Goal: Check status: Check status

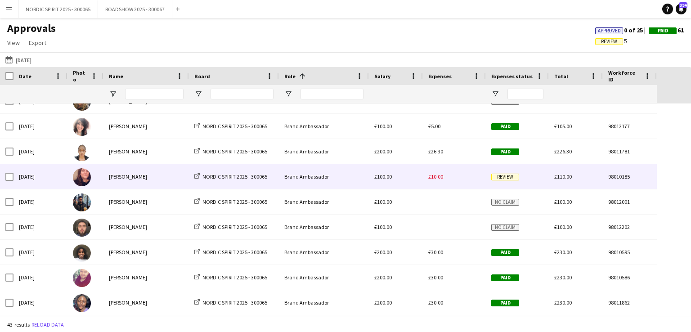
click at [435, 176] on span "£10.00" at bounding box center [435, 176] width 15 height 7
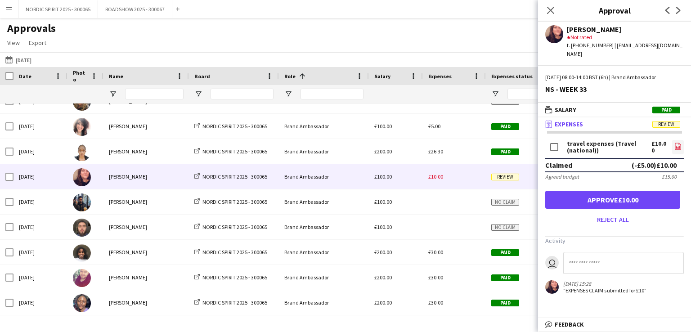
click at [680, 143] on icon at bounding box center [678, 146] width 6 height 7
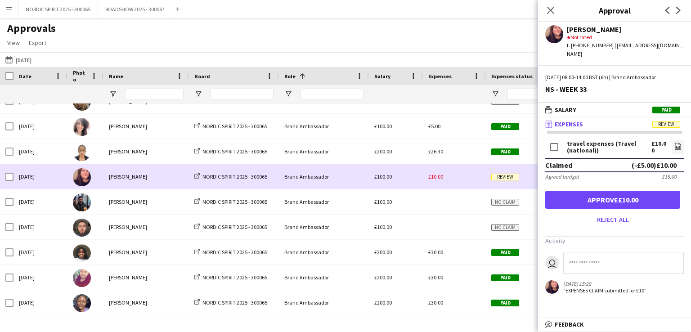
click at [465, 175] on div "£10.00" at bounding box center [454, 176] width 63 height 25
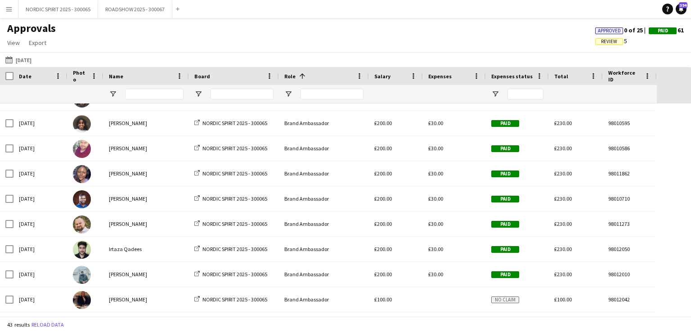
scroll to position [450, 0]
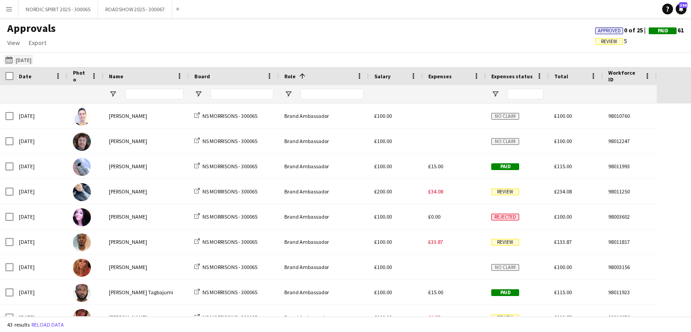
click at [20, 60] on button "[DATE] [DATE]" at bounding box center [19, 59] width 30 height 11
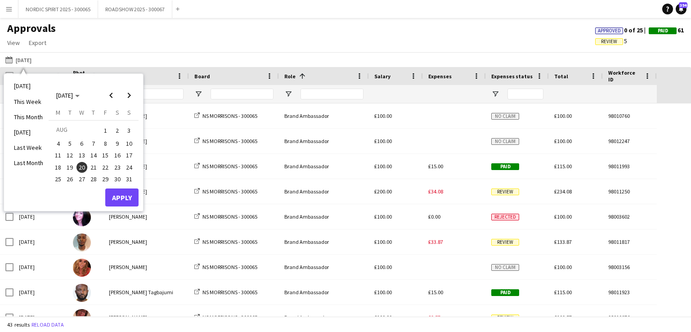
click at [93, 169] on span "21" at bounding box center [93, 167] width 11 height 11
click at [125, 196] on button "Apply" at bounding box center [121, 197] width 33 height 18
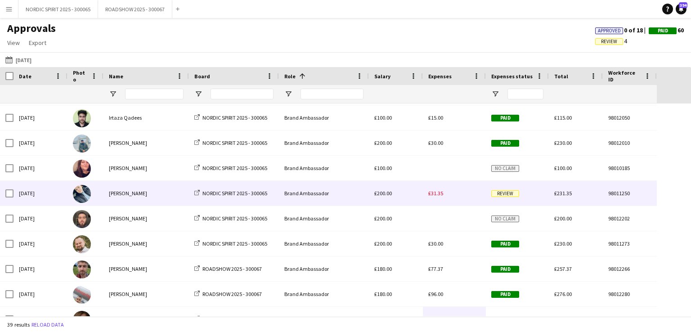
click at [439, 194] on span "£31.35" at bounding box center [435, 193] width 15 height 7
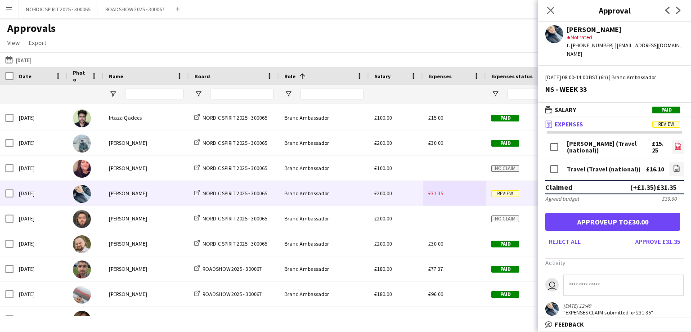
click at [674, 143] on icon "file-image" at bounding box center [677, 146] width 7 height 7
click at [673, 165] on icon "file-image" at bounding box center [676, 168] width 7 height 7
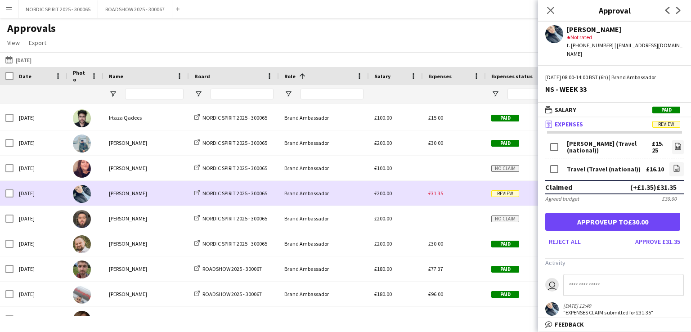
click at [461, 193] on div "£31.35" at bounding box center [454, 193] width 63 height 25
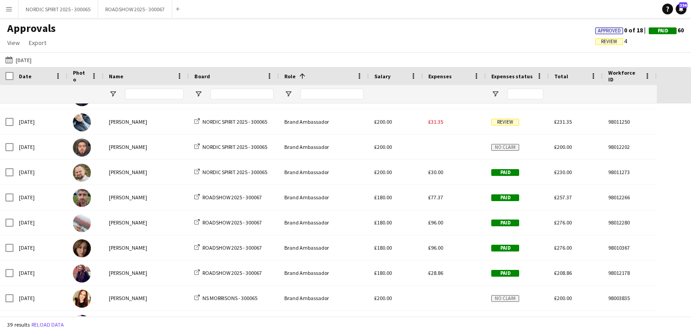
scroll to position [264, 0]
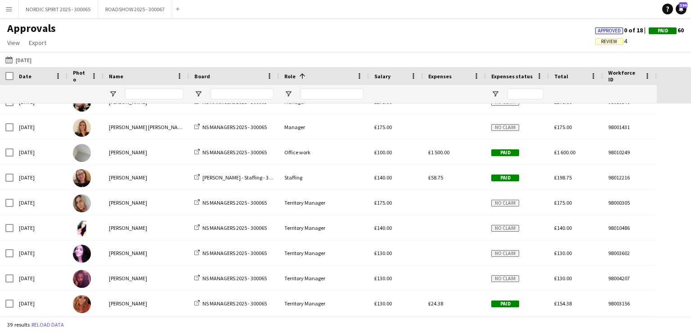
click at [10, 10] on app-icon "Menu" at bounding box center [8, 8] width 7 height 7
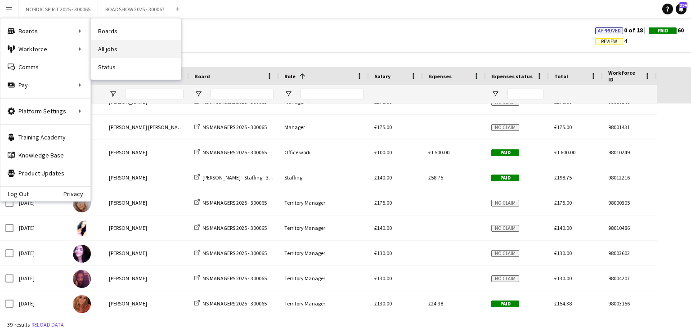
click at [117, 51] on link "All jobs" at bounding box center [136, 49] width 90 height 18
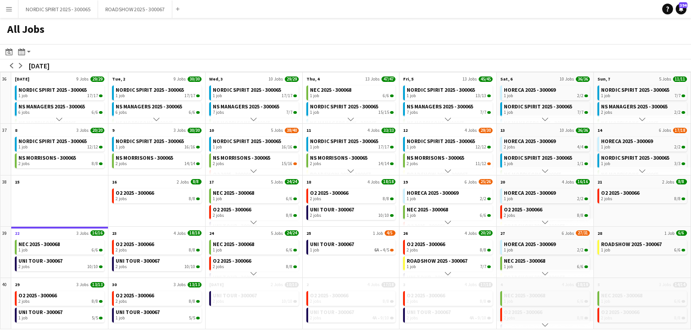
click at [9, 6] on app-icon "Menu" at bounding box center [8, 8] width 7 height 7
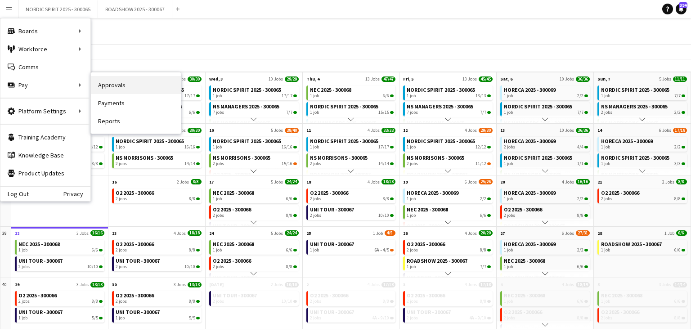
click at [112, 85] on link "Approvals" at bounding box center [136, 85] width 90 height 18
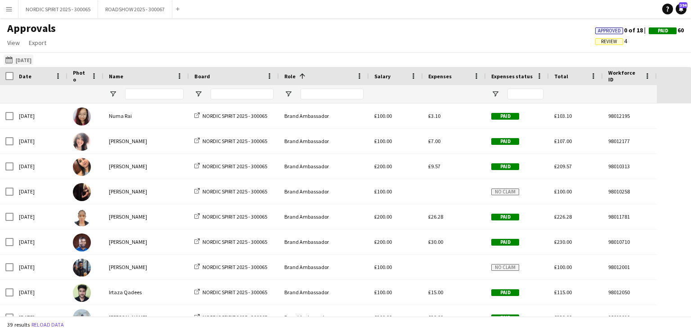
click at [31, 60] on button "[DATE] [DATE]" at bounding box center [19, 59] width 30 height 11
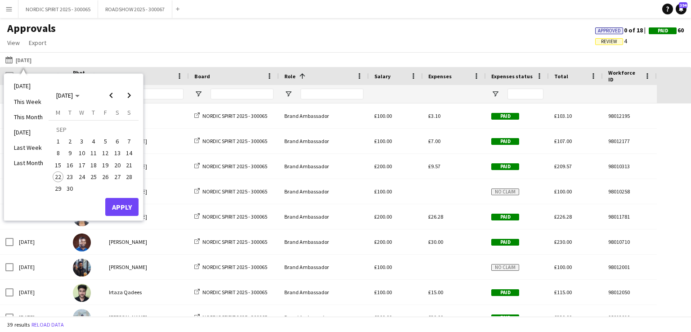
click at [57, 151] on span "8" at bounding box center [58, 153] width 11 height 11
click at [127, 202] on button "Apply" at bounding box center [121, 207] width 33 height 18
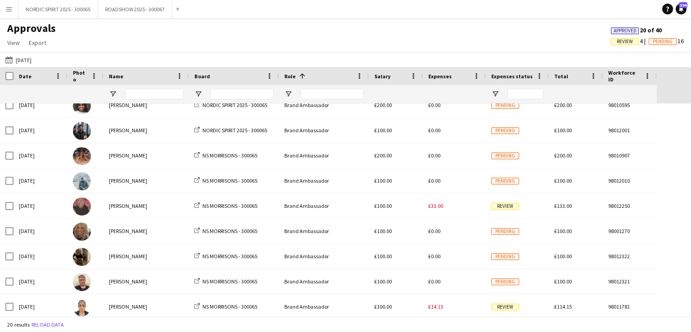
scroll to position [283, 0]
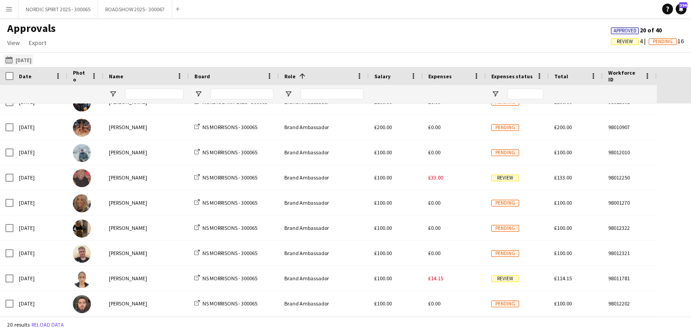
click at [33, 62] on button "[DATE] [DATE]" at bounding box center [19, 59] width 30 height 11
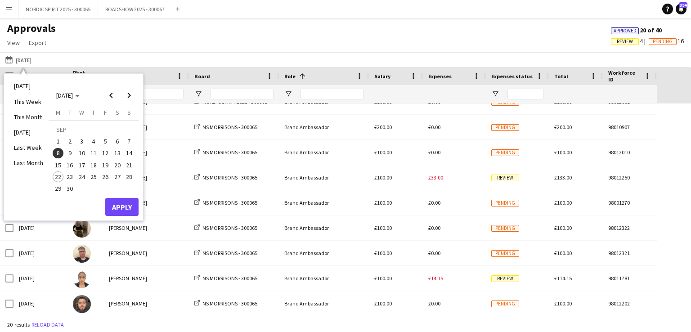
click at [70, 152] on span "9" at bounding box center [70, 153] width 11 height 11
click at [125, 204] on button "Apply" at bounding box center [121, 207] width 33 height 18
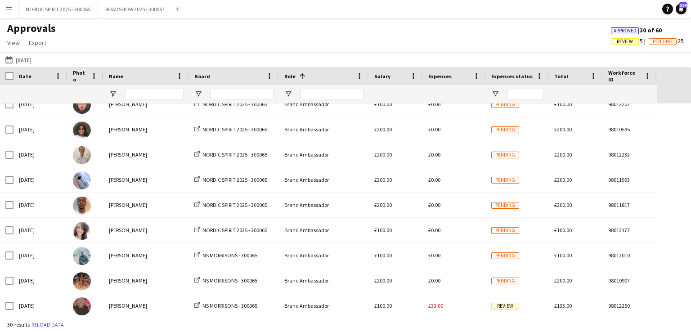
scroll to position [273, 0]
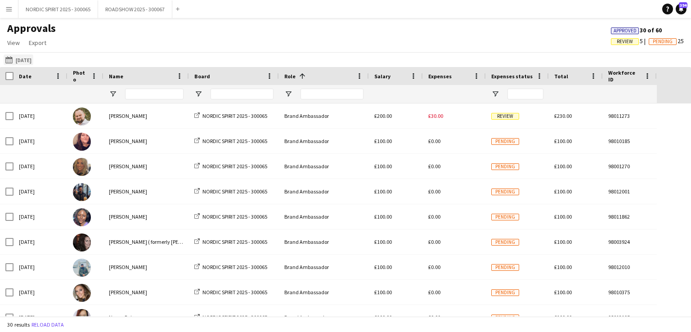
click at [31, 62] on button "[DATE] [DATE]" at bounding box center [19, 59] width 30 height 11
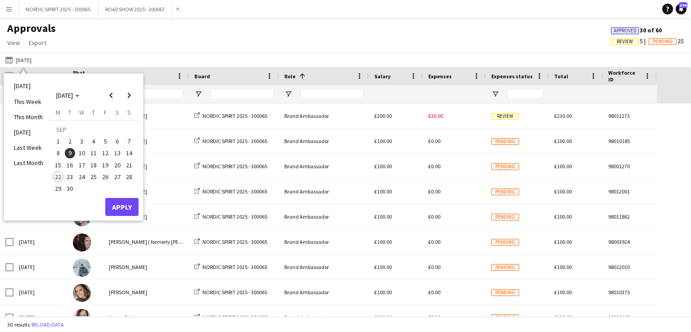
drag, startPoint x: 82, startPoint y: 150, endPoint x: 86, endPoint y: 170, distance: 20.7
click at [81, 150] on span "10" at bounding box center [81, 153] width 11 height 11
click at [124, 204] on button "Apply" at bounding box center [121, 207] width 33 height 18
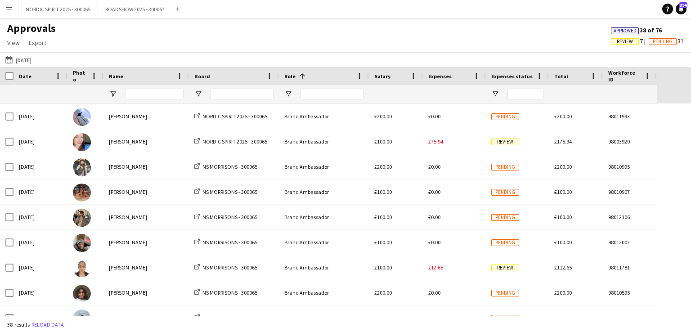
scroll to position [411, 0]
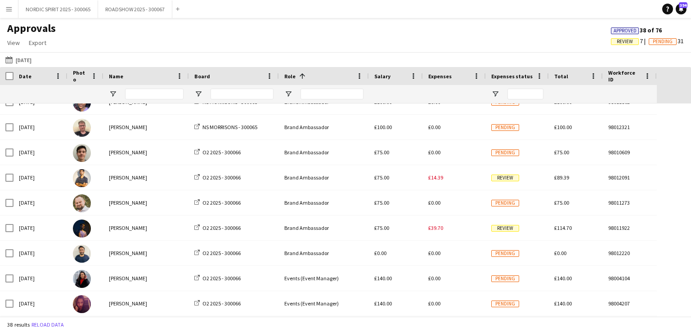
click at [28, 60] on button "[DATE] [DATE]" at bounding box center [19, 59] width 30 height 11
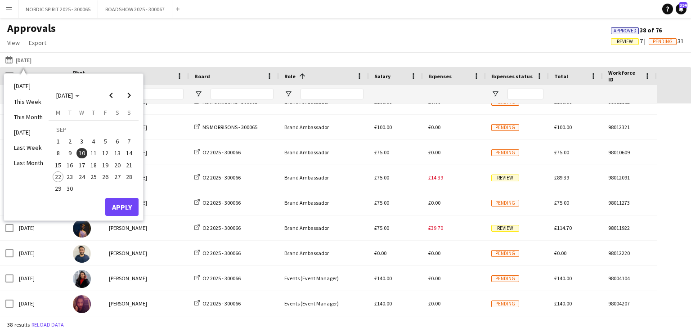
click at [93, 152] on span "11" at bounding box center [93, 153] width 11 height 11
click at [125, 202] on button "Apply" at bounding box center [121, 207] width 33 height 18
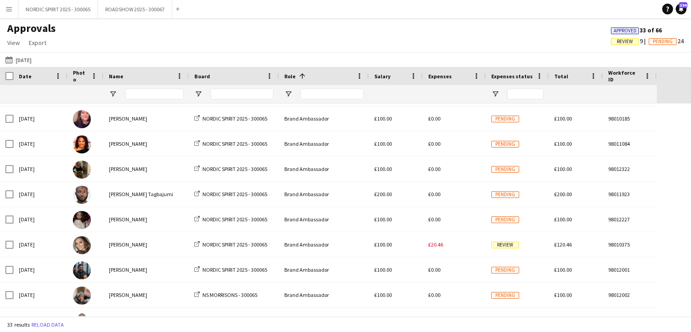
scroll to position [293, 0]
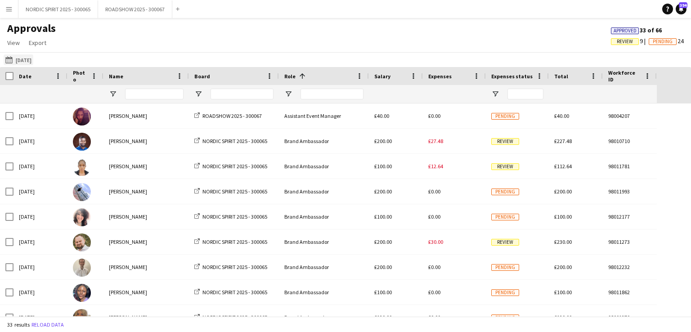
click at [31, 60] on button "[DATE] [DATE]" at bounding box center [19, 59] width 30 height 11
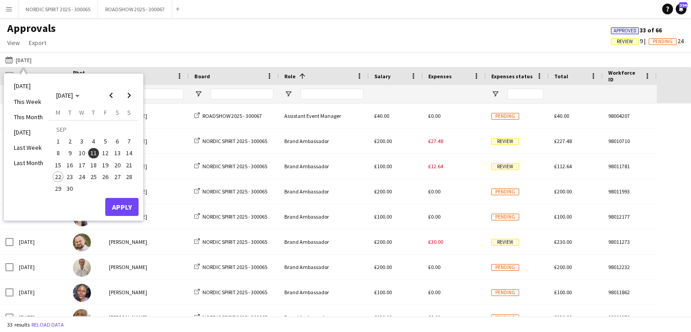
click at [103, 153] on span "12" at bounding box center [105, 153] width 11 height 11
click at [124, 201] on button "Apply" at bounding box center [121, 207] width 33 height 18
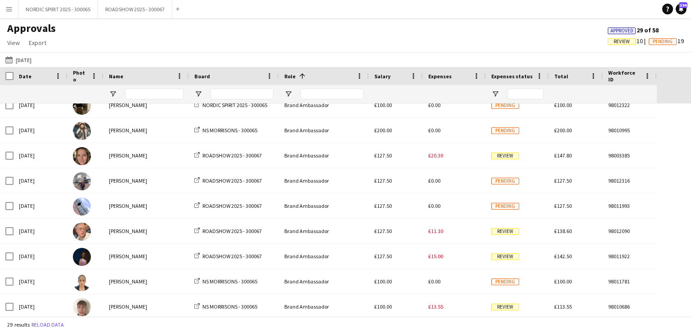
scroll to position [312, 0]
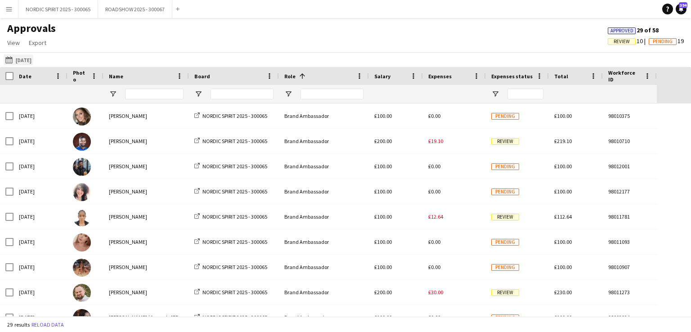
click at [24, 60] on button "[DATE] [DATE]" at bounding box center [19, 59] width 30 height 11
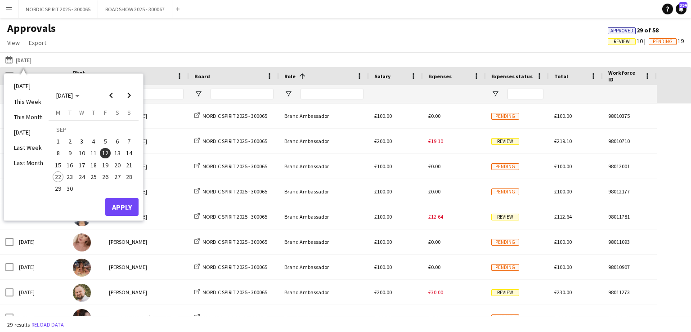
click at [115, 153] on span "13" at bounding box center [117, 153] width 11 height 11
click at [130, 206] on button "Apply" at bounding box center [121, 207] width 33 height 18
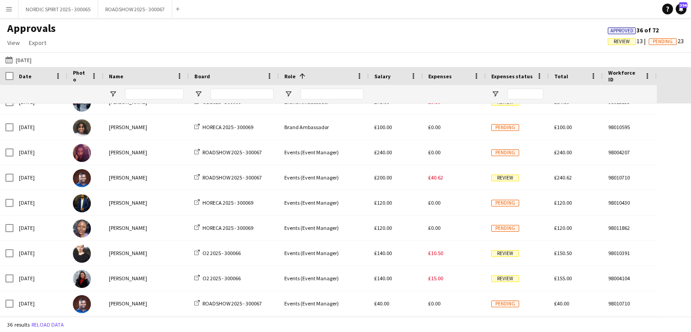
click at [30, 60] on button "[DATE] [DATE]" at bounding box center [19, 59] width 30 height 11
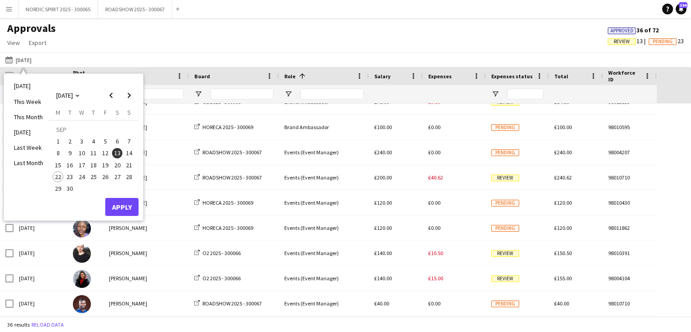
click at [128, 154] on span "14" at bounding box center [129, 153] width 11 height 11
click at [119, 204] on button "Apply" at bounding box center [121, 207] width 33 height 18
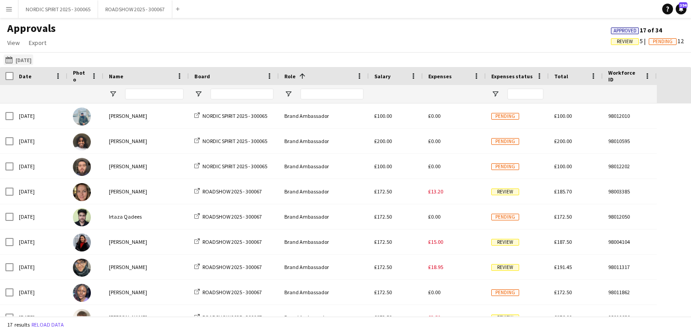
click at [25, 58] on button "[DATE] [DATE]" at bounding box center [19, 59] width 30 height 11
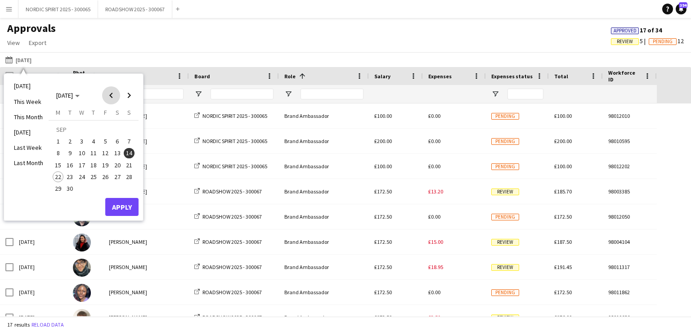
click at [112, 95] on span "Previous month" at bounding box center [111, 95] width 18 height 18
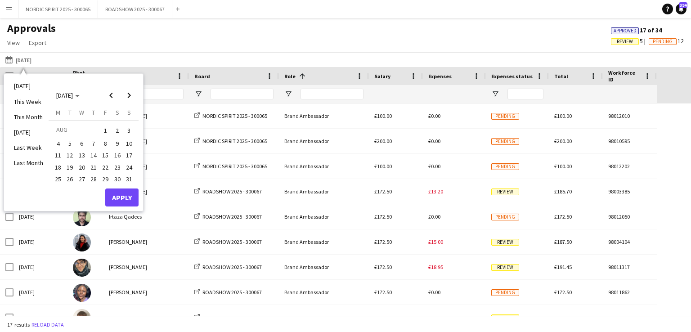
click at [56, 177] on span "25" at bounding box center [58, 179] width 11 height 11
click at [118, 193] on button "Apply" at bounding box center [121, 197] width 33 height 18
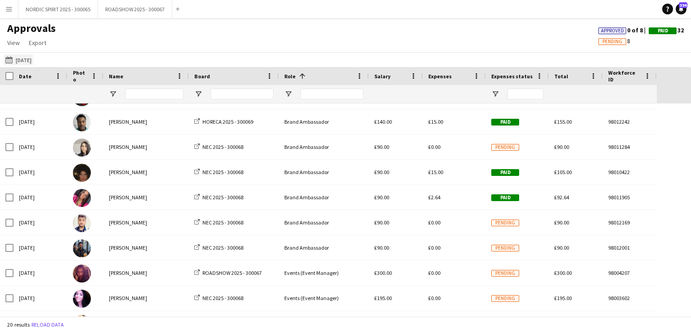
click at [32, 62] on button "[DATE] [DATE]" at bounding box center [19, 59] width 30 height 11
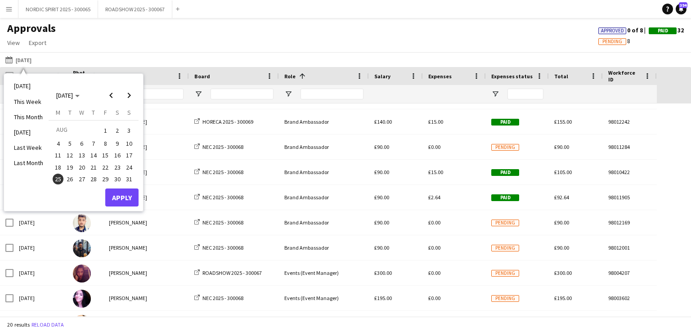
click at [105, 166] on span "22" at bounding box center [105, 167] width 11 height 11
click at [119, 197] on button "Apply" at bounding box center [121, 197] width 33 height 18
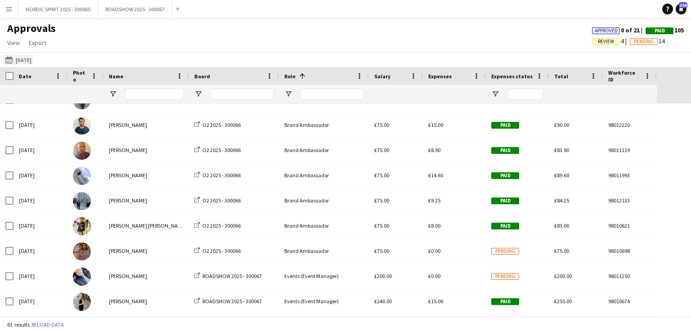
click at [28, 59] on button "[DATE] [DATE]" at bounding box center [19, 59] width 30 height 11
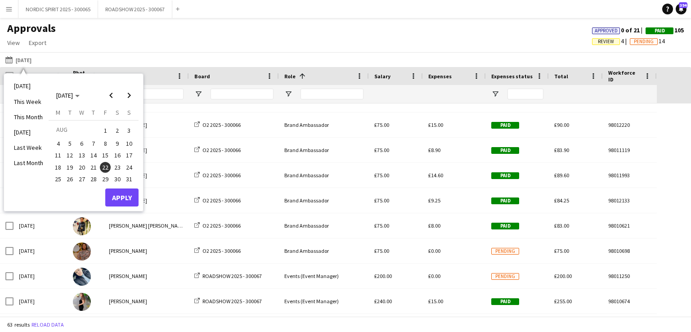
click at [128, 167] on span "24" at bounding box center [129, 167] width 11 height 11
click at [124, 195] on button "Apply" at bounding box center [121, 197] width 33 height 18
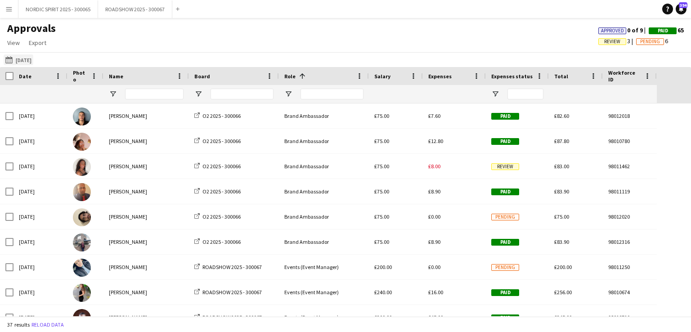
click at [27, 59] on button "[DATE] [DATE]" at bounding box center [19, 59] width 30 height 11
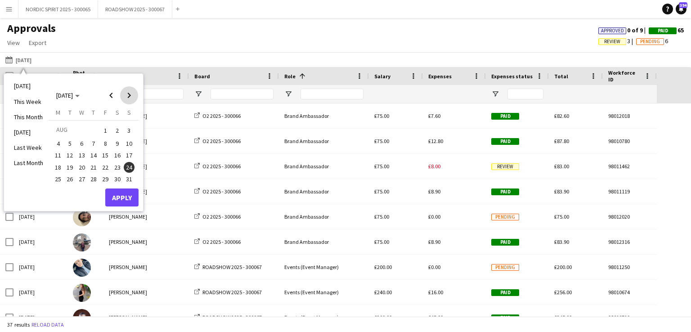
click at [128, 95] on span "Next month" at bounding box center [129, 95] width 18 height 18
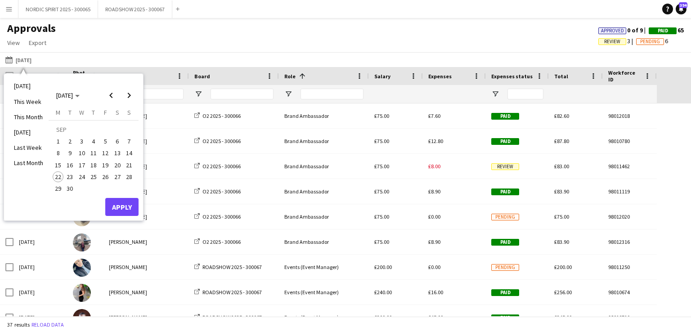
click at [94, 141] on span "4" at bounding box center [93, 141] width 11 height 11
click at [116, 202] on button "Apply" at bounding box center [121, 207] width 33 height 18
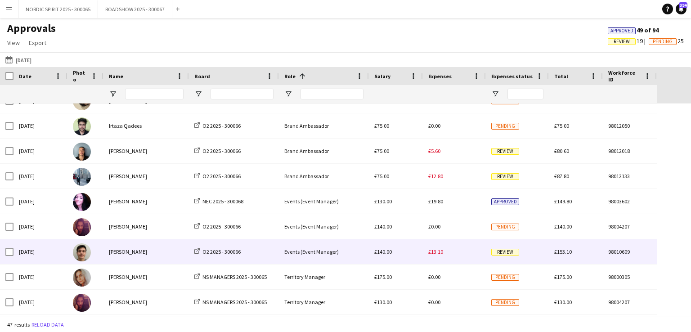
click at [435, 254] on span "£13.10" at bounding box center [435, 251] width 15 height 7
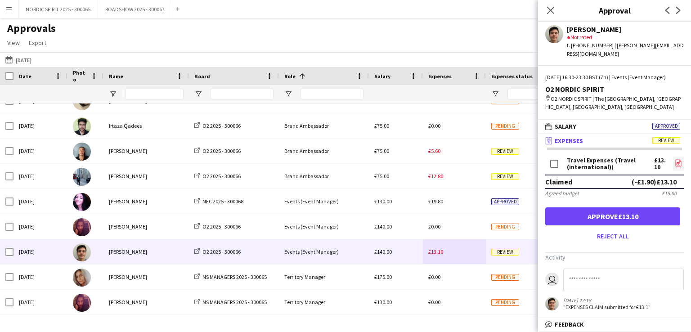
click at [675, 162] on icon "file-image" at bounding box center [678, 162] width 7 height 7
click at [28, 60] on button "[DATE] [DATE]" at bounding box center [19, 59] width 30 height 11
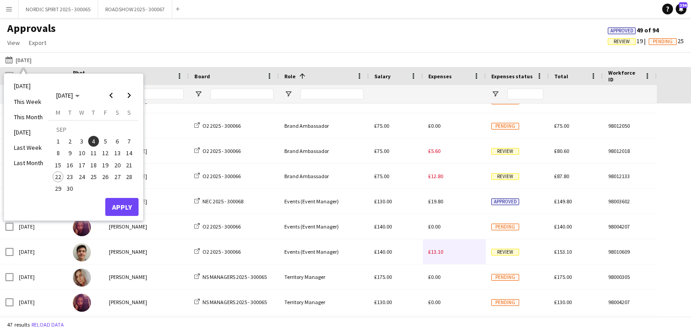
click at [106, 141] on span "5" at bounding box center [105, 141] width 11 height 11
click at [124, 204] on button "Apply" at bounding box center [121, 207] width 33 height 18
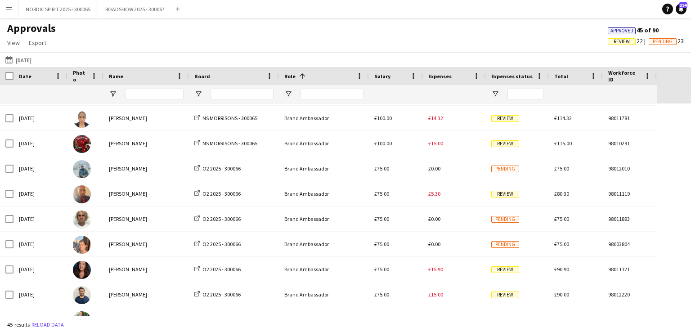
scroll to position [676, 0]
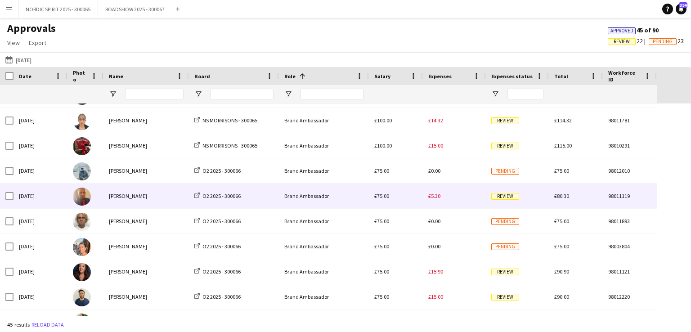
click at [433, 198] on span "£5.30" at bounding box center [434, 196] width 12 height 7
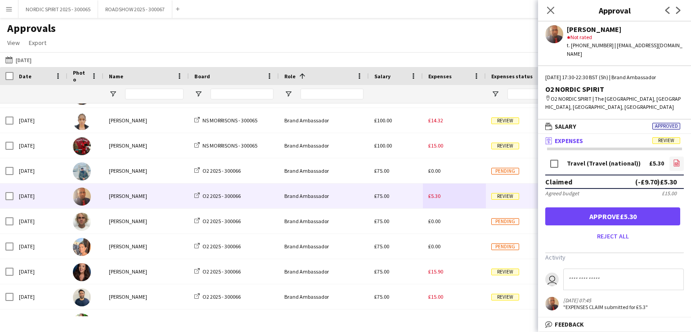
click at [678, 159] on icon at bounding box center [677, 162] width 6 height 7
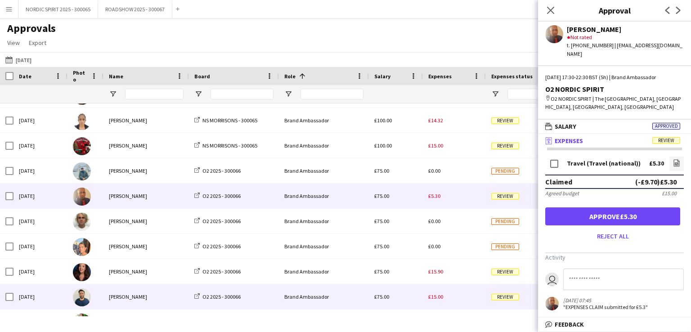
click at [435, 298] on span "£15.00" at bounding box center [435, 296] width 15 height 7
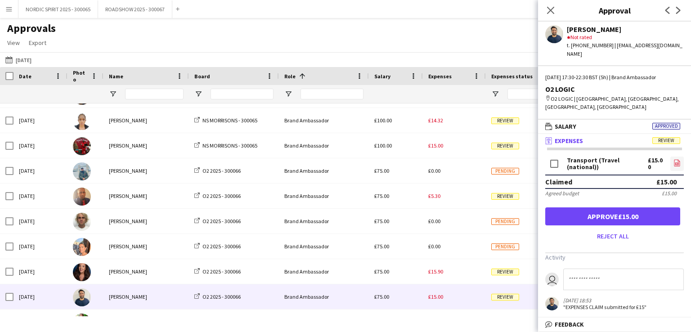
click at [678, 159] on icon "file-image" at bounding box center [676, 162] width 7 height 7
click at [27, 62] on button "[DATE] [DATE]" at bounding box center [19, 59] width 30 height 11
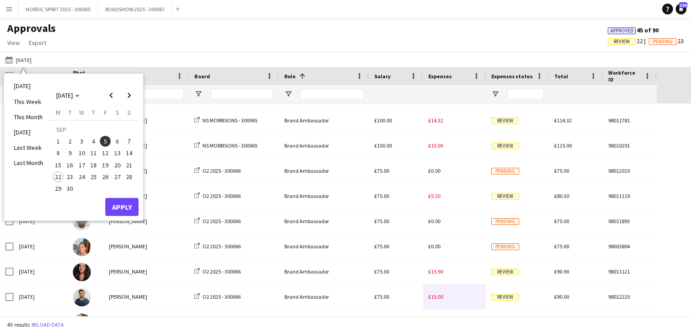
click at [119, 141] on span "6" at bounding box center [117, 141] width 11 height 11
click at [121, 206] on button "Apply" at bounding box center [121, 207] width 33 height 18
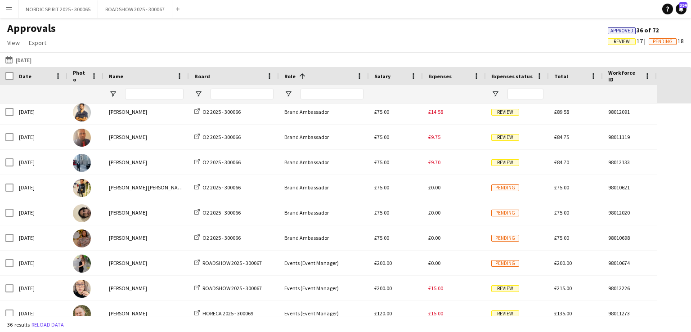
scroll to position [565, 0]
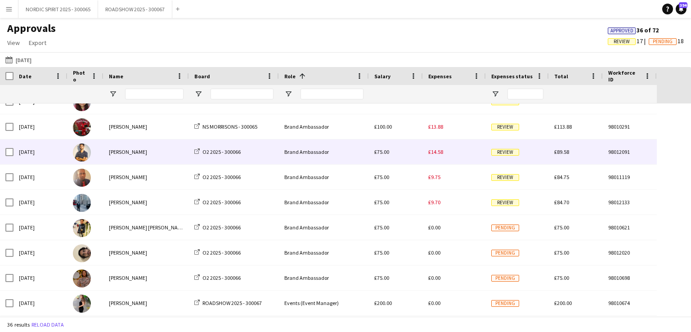
click at [438, 152] on span "£14.58" at bounding box center [435, 151] width 15 height 7
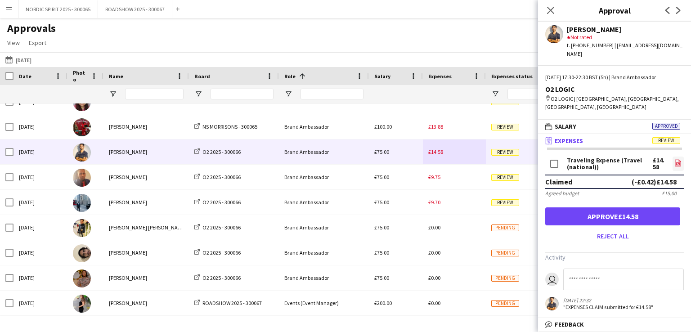
click at [678, 159] on icon "file-image" at bounding box center [677, 162] width 7 height 7
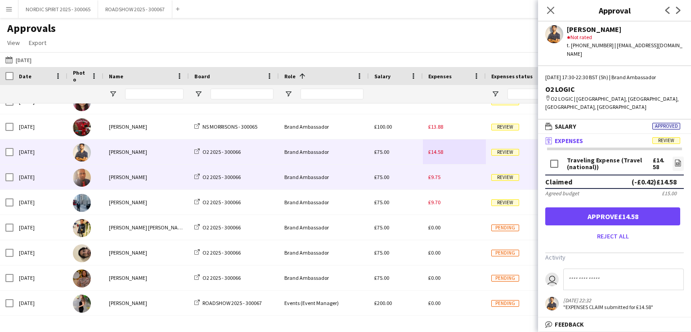
click at [435, 180] on span "£9.75" at bounding box center [434, 177] width 12 height 7
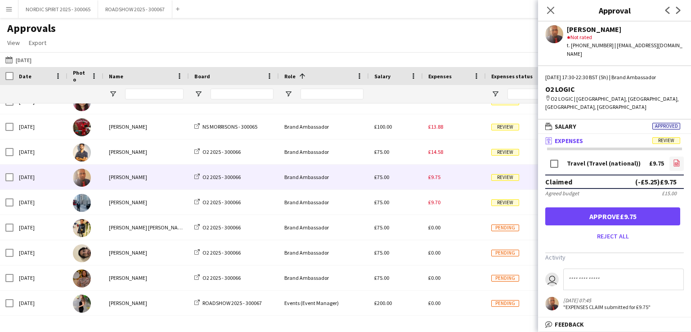
click at [677, 159] on icon "file-image" at bounding box center [676, 162] width 7 height 7
click at [20, 59] on button "[DATE] [DATE]" at bounding box center [19, 59] width 30 height 11
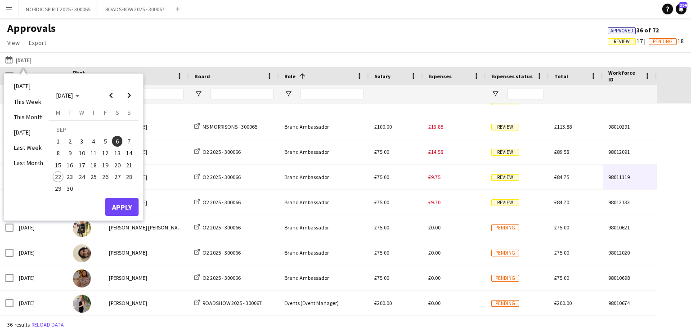
click at [79, 151] on span "10" at bounding box center [81, 153] width 11 height 11
click at [116, 204] on button "Apply" at bounding box center [121, 207] width 33 height 18
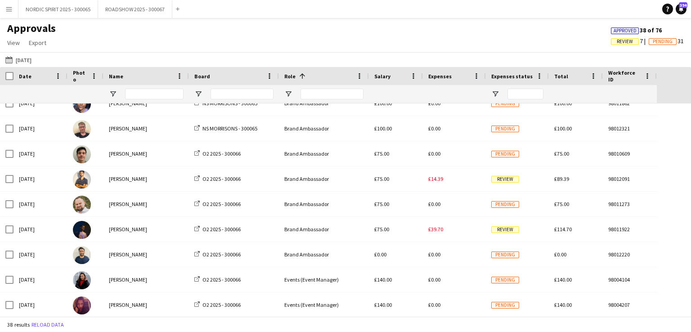
scroll to position [744, 0]
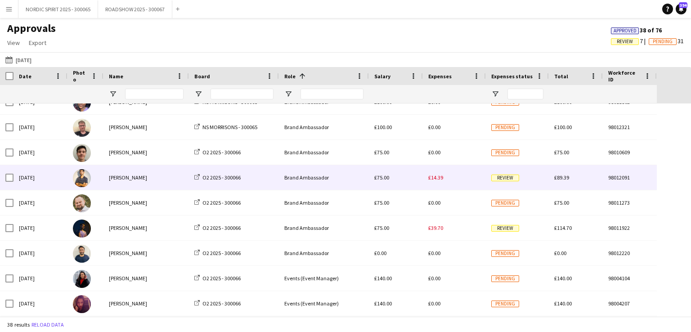
click at [435, 177] on span "£14.39" at bounding box center [435, 177] width 15 height 7
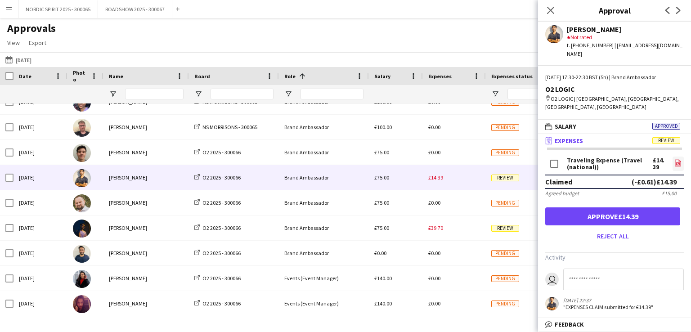
click at [676, 162] on icon at bounding box center [678, 163] width 4 height 3
click at [33, 63] on button "[DATE] [DATE]" at bounding box center [19, 59] width 30 height 11
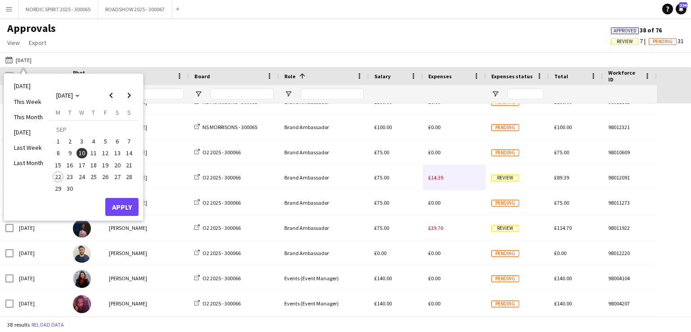
click at [117, 152] on span "13" at bounding box center [117, 153] width 11 height 11
click at [116, 204] on button "Apply" at bounding box center [121, 207] width 33 height 18
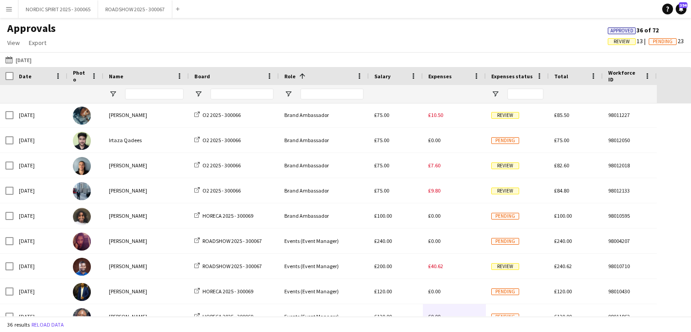
scroll to position [577, 0]
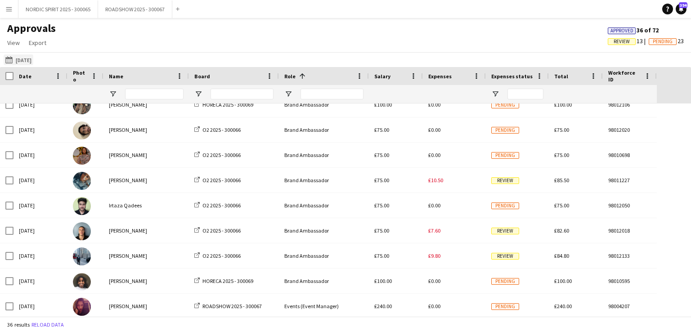
click at [33, 60] on button "[DATE] [DATE]" at bounding box center [19, 59] width 30 height 11
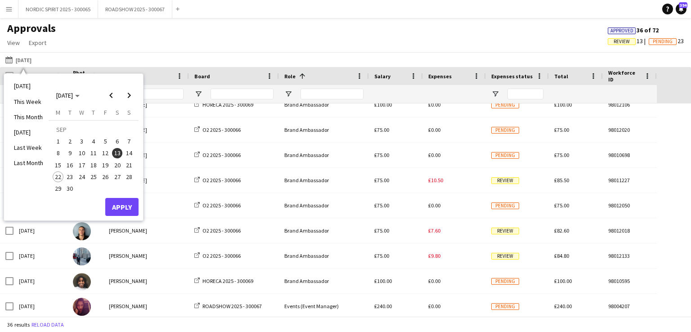
click at [71, 163] on span "16" at bounding box center [70, 165] width 11 height 11
click at [120, 204] on button "Apply" at bounding box center [121, 207] width 33 height 18
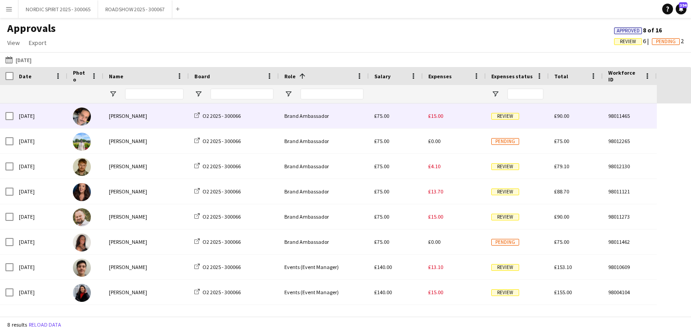
click at [437, 116] on span "£15.00" at bounding box center [435, 115] width 15 height 7
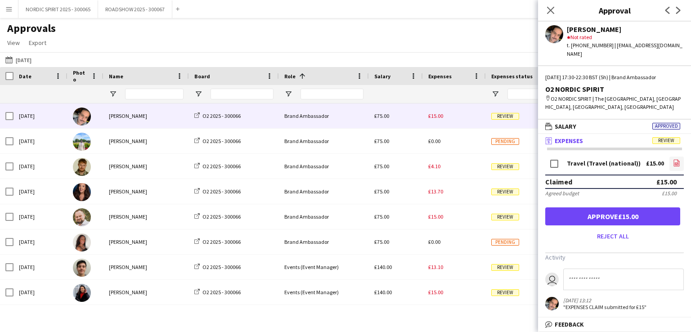
click at [675, 159] on icon "file-image" at bounding box center [676, 162] width 7 height 7
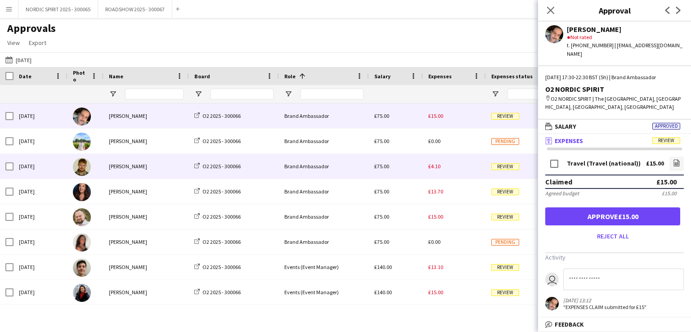
click at [436, 166] on span "£4.10" at bounding box center [434, 166] width 12 height 7
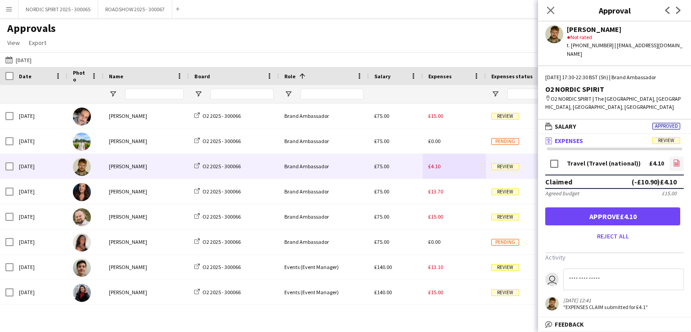
click at [678, 162] on icon at bounding box center [677, 163] width 4 height 3
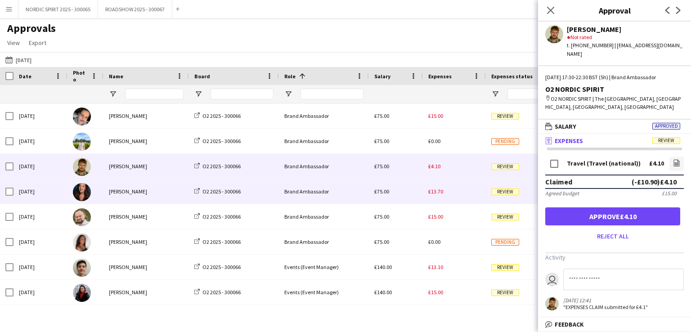
click at [439, 190] on span "£13.70" at bounding box center [435, 191] width 15 height 7
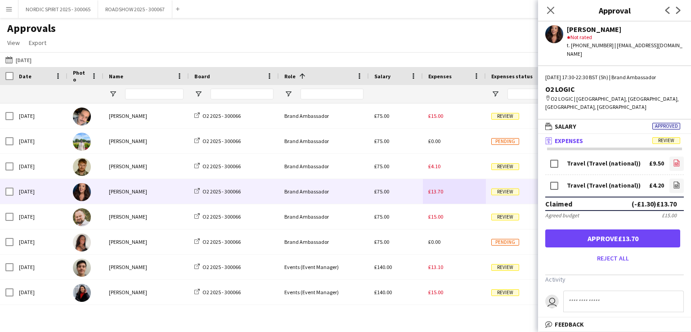
click at [673, 159] on icon "file-image" at bounding box center [676, 162] width 7 height 7
click at [673, 181] on icon "file-image" at bounding box center [676, 184] width 7 height 7
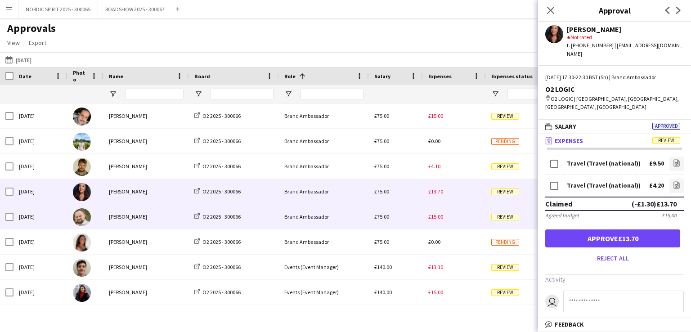
click at [438, 217] on span "£15.00" at bounding box center [435, 216] width 15 height 7
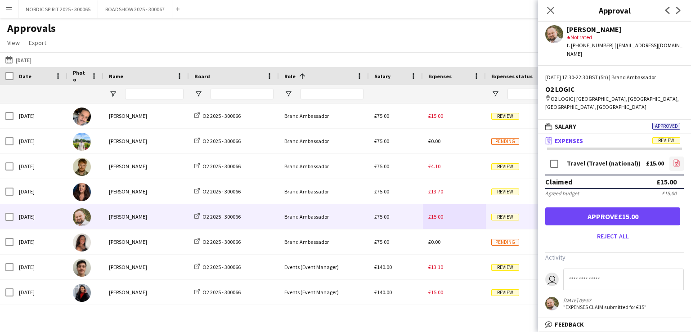
click at [676, 159] on icon "file-image" at bounding box center [676, 162] width 7 height 7
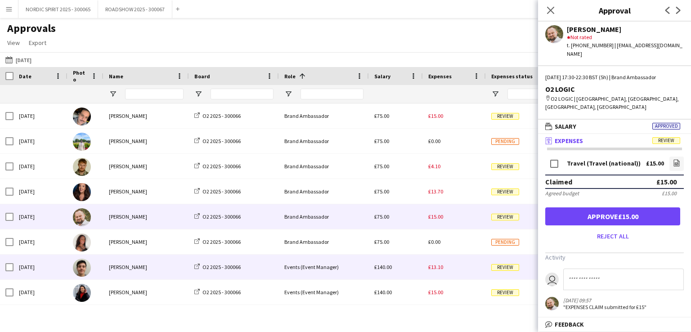
click at [441, 268] on span "£13.10" at bounding box center [435, 267] width 15 height 7
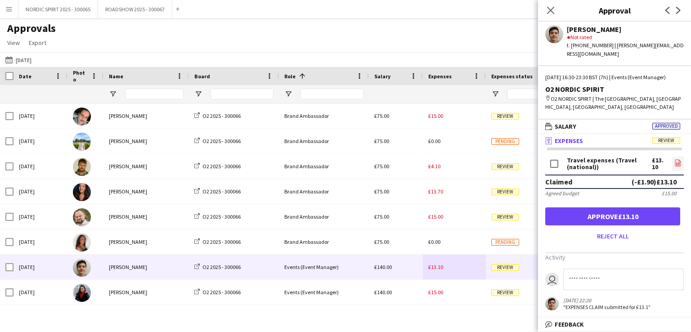
click at [676, 163] on icon at bounding box center [678, 163] width 4 height 3
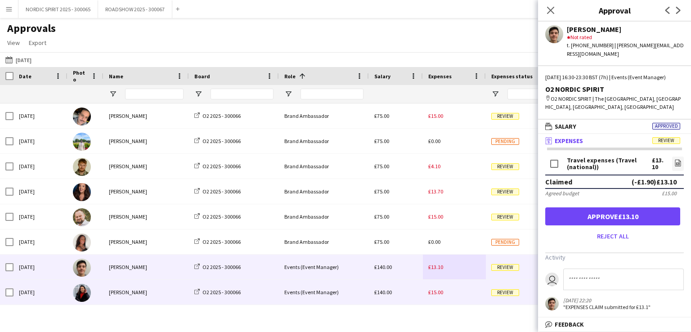
click at [438, 296] on span "£15.00" at bounding box center [435, 292] width 15 height 7
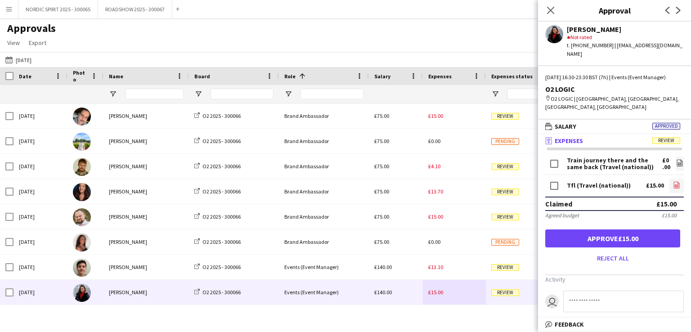
click at [673, 181] on icon "file-image" at bounding box center [676, 184] width 7 height 7
click at [32, 60] on button "[DATE] [DATE]" at bounding box center [19, 59] width 30 height 11
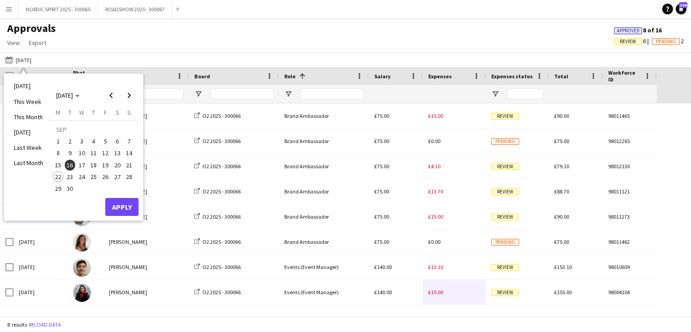
click at [81, 163] on span "17" at bounding box center [81, 165] width 11 height 11
click at [124, 205] on button "Apply" at bounding box center [121, 207] width 33 height 18
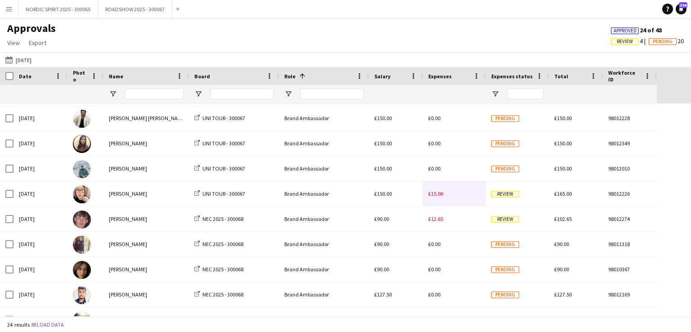
scroll to position [104, 0]
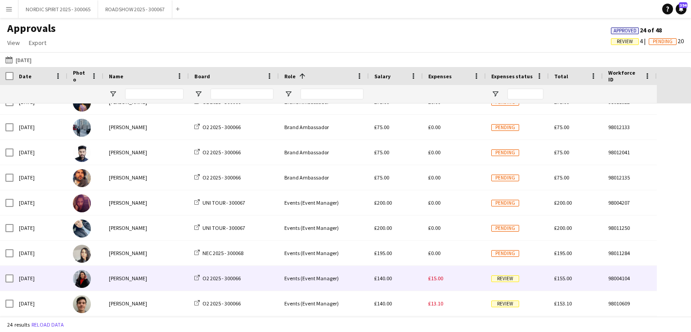
click at [436, 279] on span "£15.00" at bounding box center [435, 278] width 15 height 7
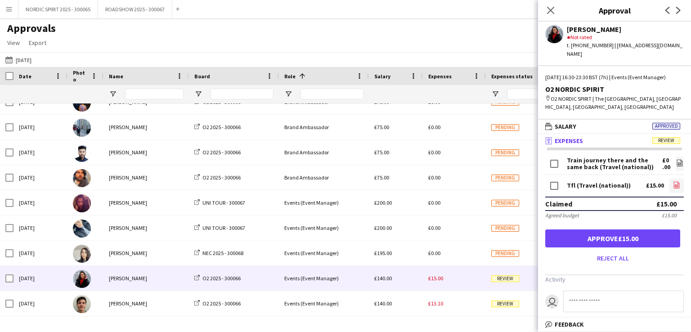
click at [673, 186] on icon "file-image" at bounding box center [676, 184] width 7 height 7
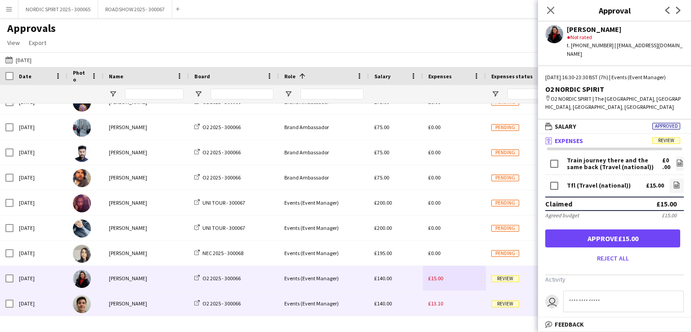
click at [432, 305] on span "£13.10" at bounding box center [435, 303] width 15 height 7
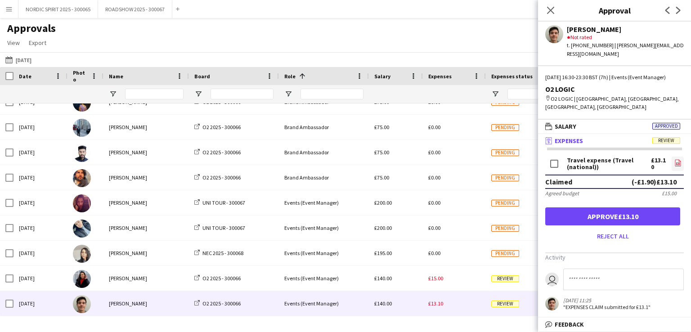
click at [677, 159] on icon "file-image" at bounding box center [677, 162] width 7 height 7
click at [30, 60] on button "[DATE] [DATE]" at bounding box center [19, 59] width 30 height 11
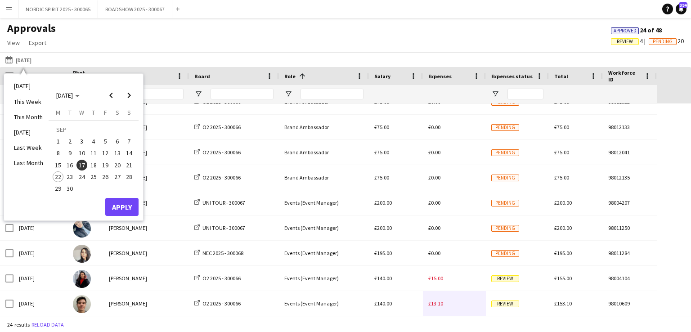
click at [97, 163] on span "18" at bounding box center [93, 165] width 11 height 11
click at [116, 198] on button "Apply" at bounding box center [121, 207] width 33 height 18
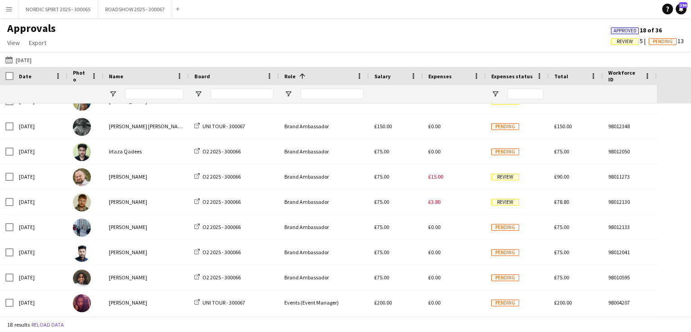
scroll to position [175, 0]
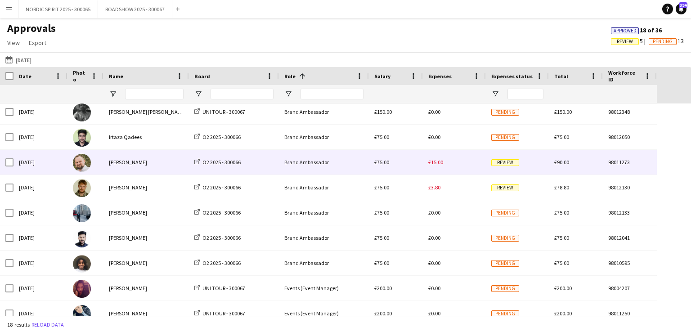
click at [437, 162] on span "£15.00" at bounding box center [435, 162] width 15 height 7
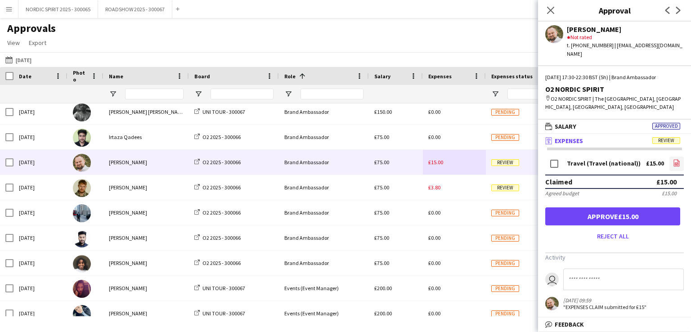
click at [675, 159] on icon "file-image" at bounding box center [676, 162] width 7 height 7
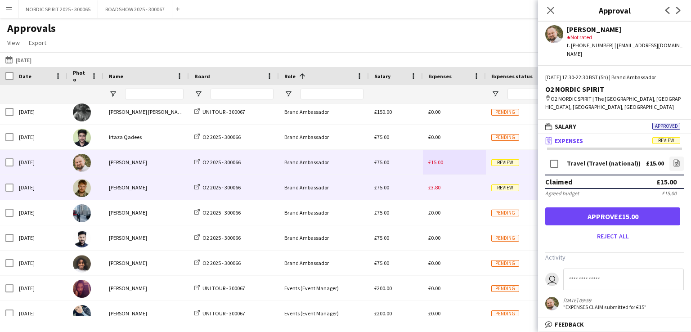
click at [434, 187] on span "£3.80" at bounding box center [434, 187] width 12 height 7
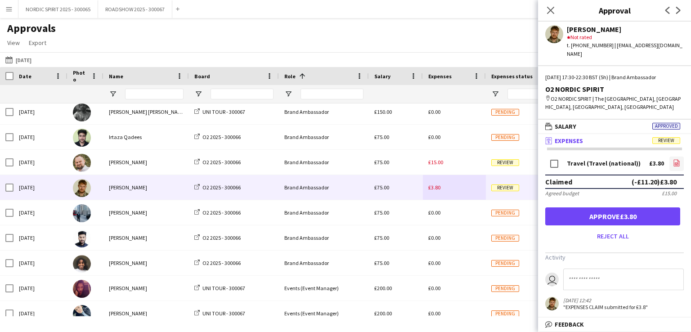
click at [677, 163] on icon at bounding box center [677, 163] width 1 height 1
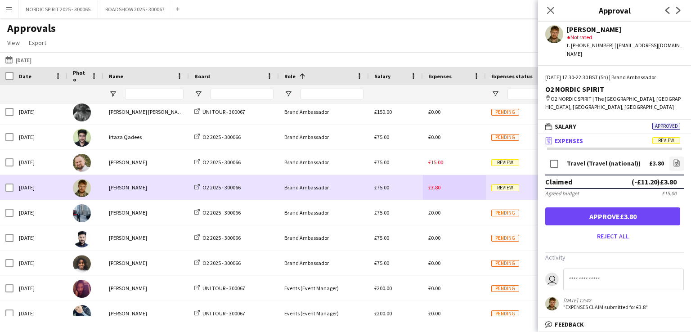
click at [455, 189] on div "£3.80" at bounding box center [454, 187] width 63 height 25
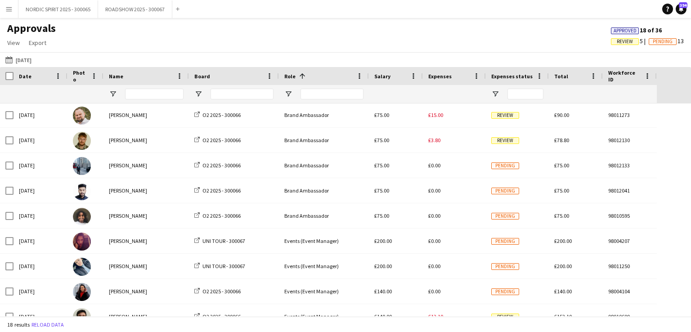
scroll to position [241, 0]
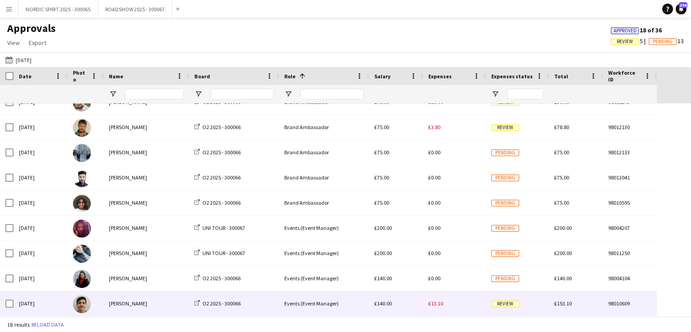
drag, startPoint x: 441, startPoint y: 303, endPoint x: 444, endPoint y: 307, distance: 4.6
click at [444, 306] on div "£13.10" at bounding box center [454, 303] width 63 height 25
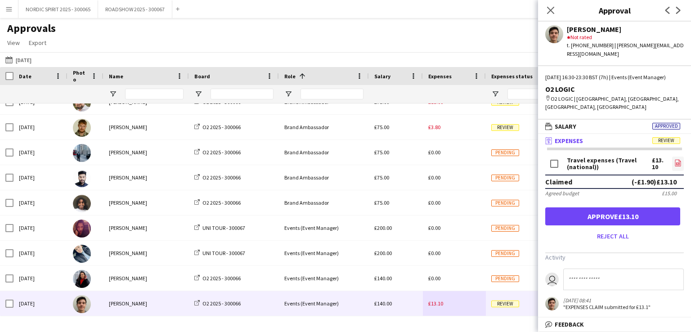
click at [678, 159] on icon "file-image" at bounding box center [677, 162] width 7 height 7
click at [31, 58] on button "[DATE] [DATE]" at bounding box center [19, 59] width 30 height 11
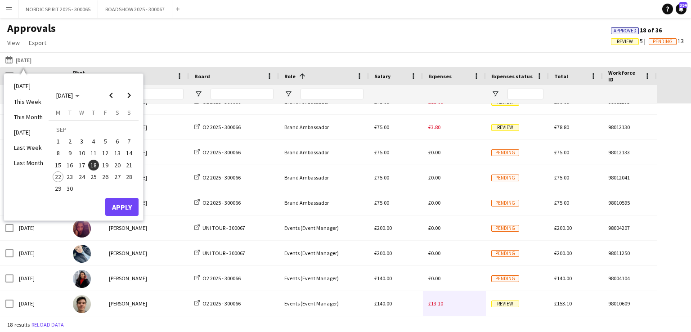
click at [106, 165] on span "19" at bounding box center [105, 165] width 11 height 11
click at [118, 203] on button "Apply" at bounding box center [121, 207] width 33 height 18
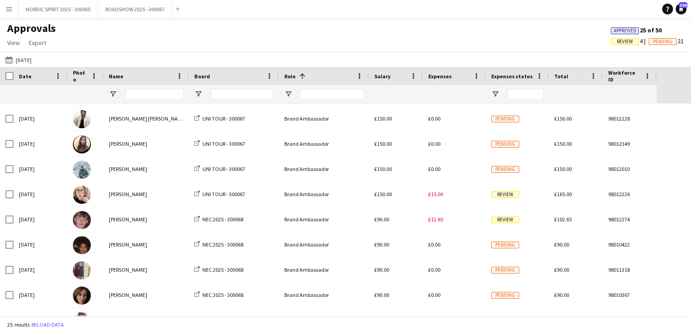
scroll to position [106, 0]
